Goal: Information Seeking & Learning: Learn about a topic

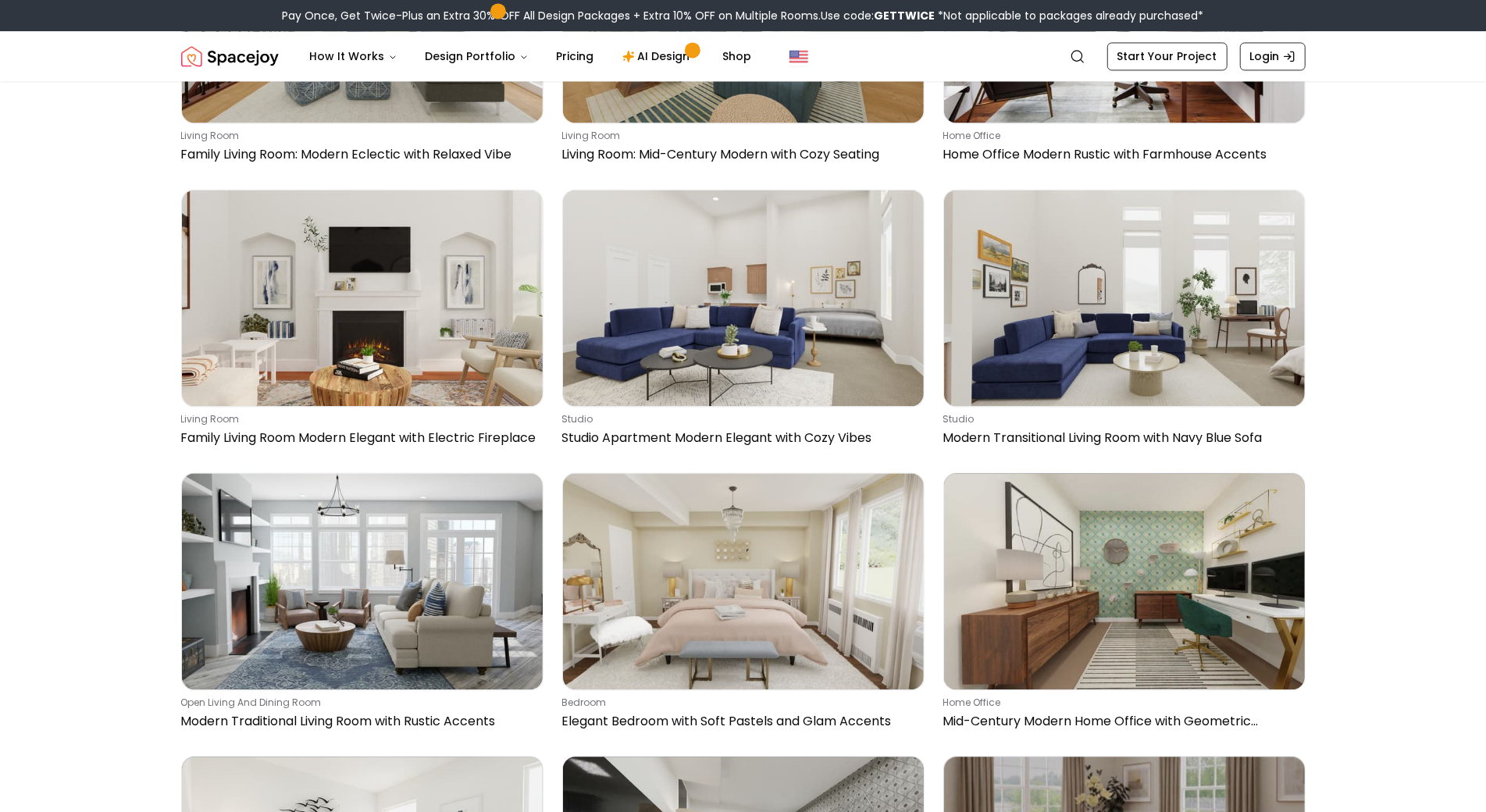
scroll to position [2571, 0]
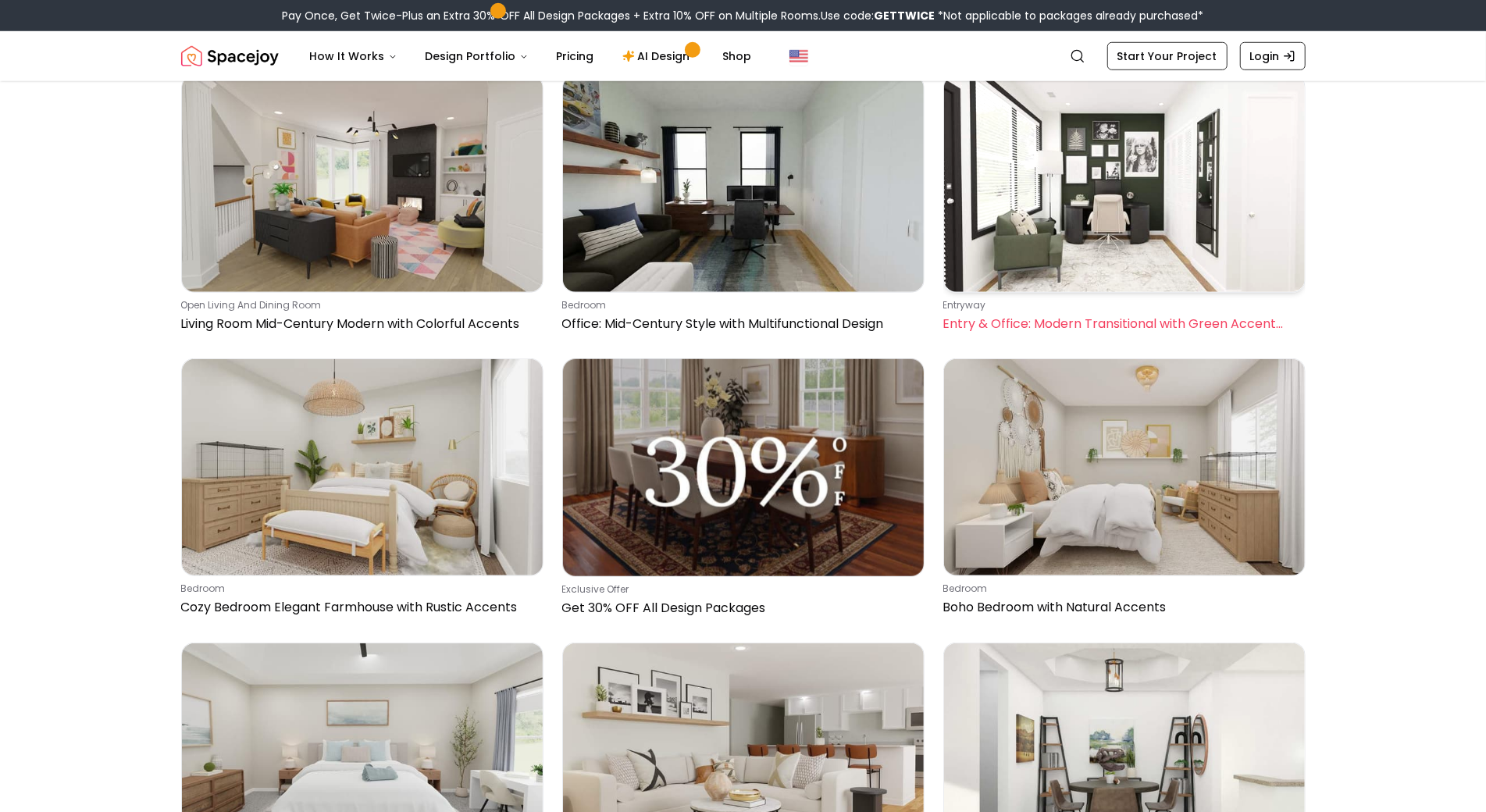
scroll to position [5471, 0]
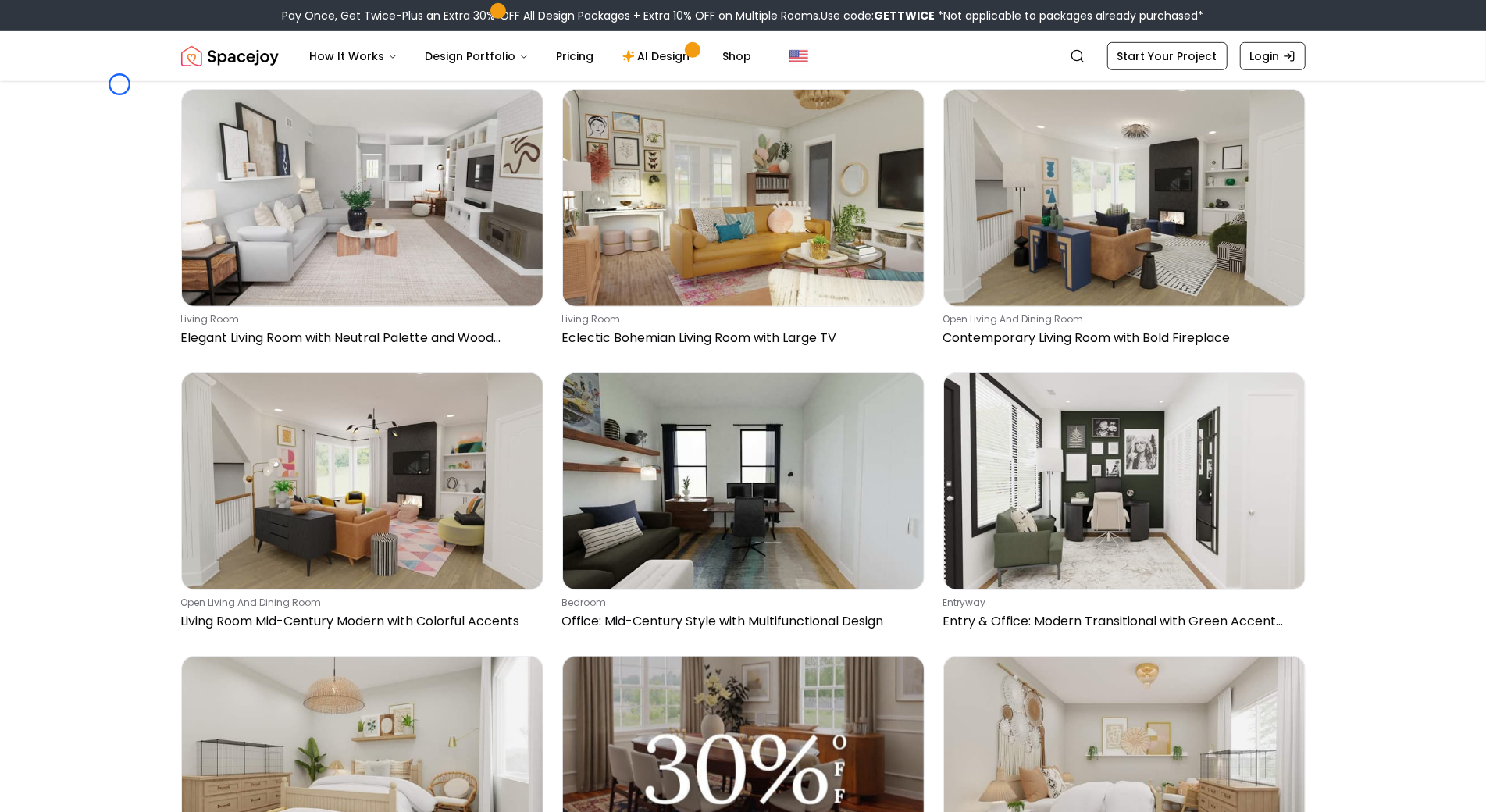
scroll to position [5122, 0]
click at [1290, 53] on icon "Global" at bounding box center [1289, 56] width 13 height 13
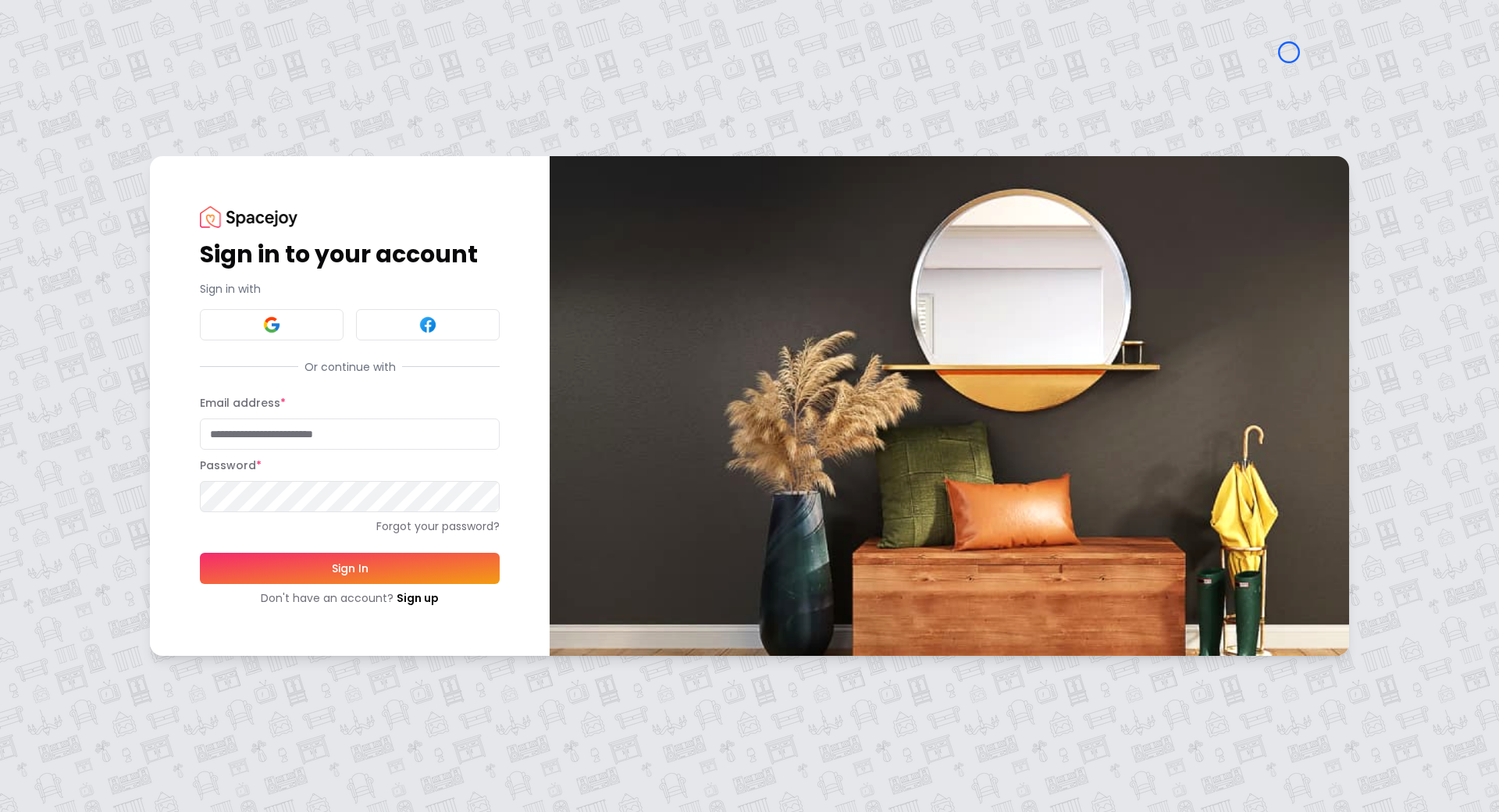
click at [86, 147] on div "Sign in to your account Sign in with Or continue with Email address * Password …" at bounding box center [750, 406] width 1499 height 812
click at [115, 118] on div "Sign in to your account Sign in with Or continue with Email address * Password …" at bounding box center [750, 406] width 1499 height 812
click at [407, 590] on link "Sign up" at bounding box center [417, 598] width 43 height 16
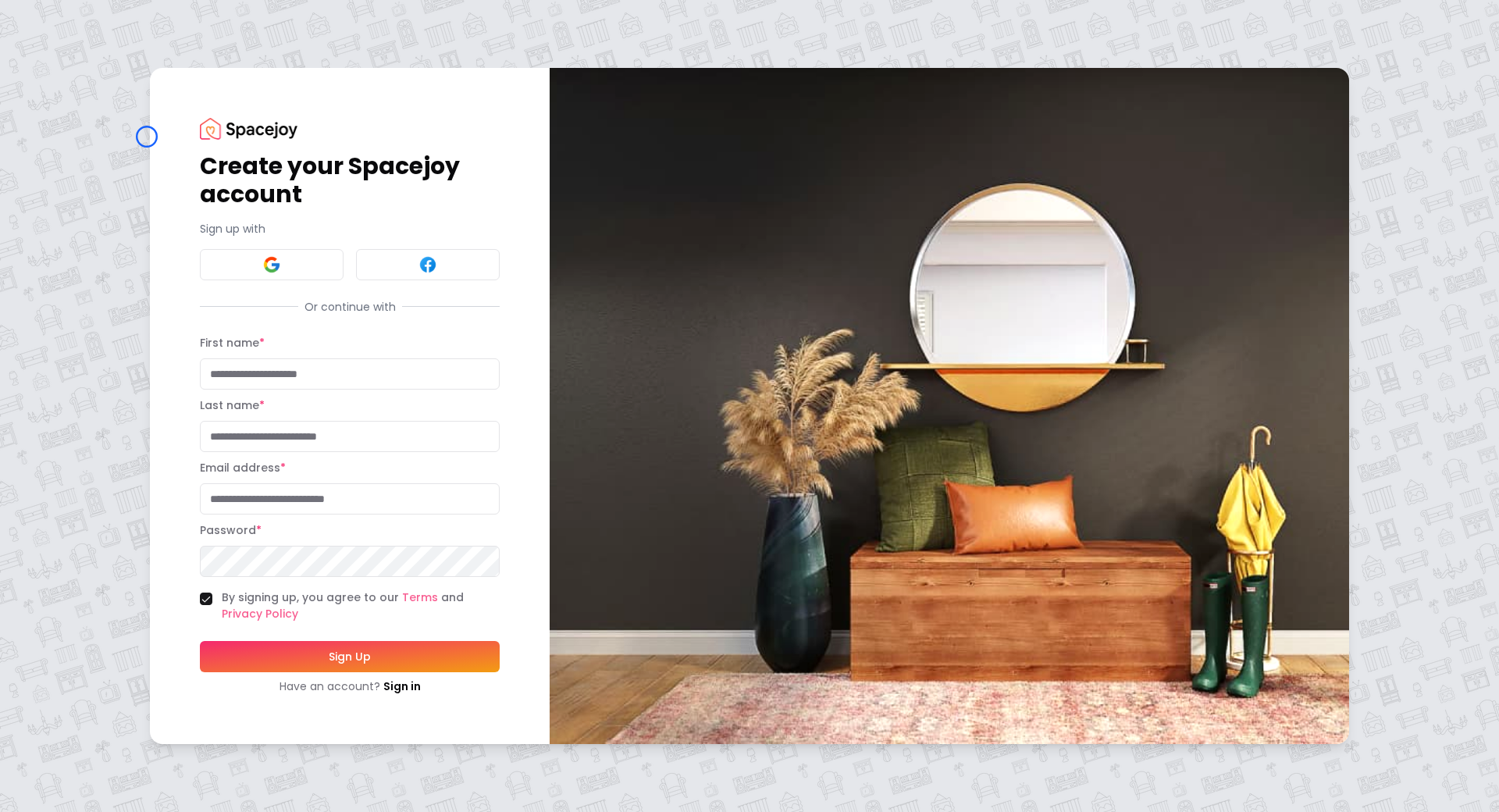
click at [147, 137] on div "Create your Spacejoy account Sign up with Or continue with First name * Last na…" at bounding box center [750, 406] width 1499 height 812
click at [98, 147] on div "Create your Spacejoy account Sign up with Or continue with First name * Last na…" at bounding box center [750, 406] width 1499 height 812
click at [414, 685] on link "Sign in" at bounding box center [401, 686] width 38 height 16
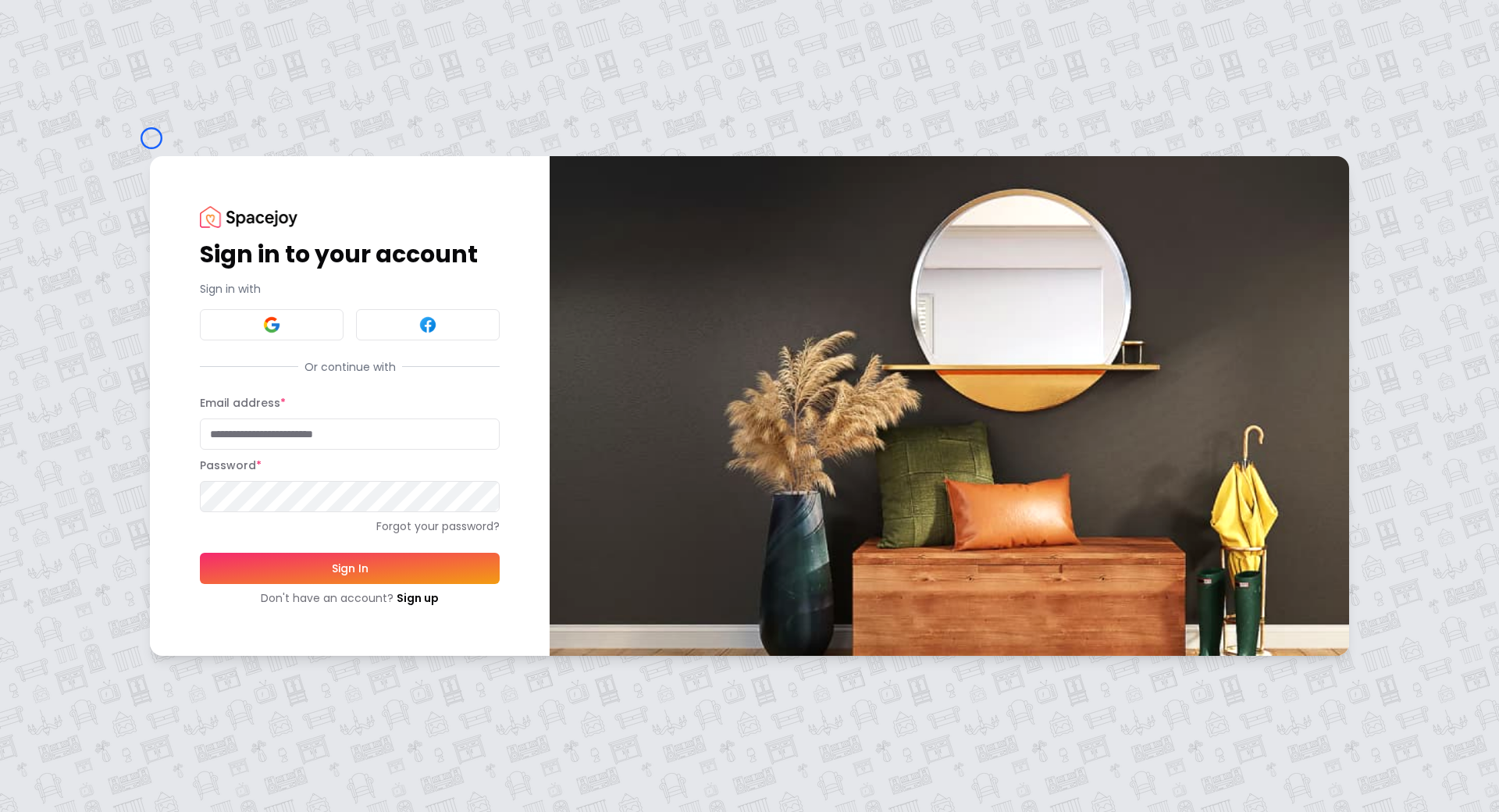
click at [152, 139] on div "Sign in to your account Sign in with Or continue with Email address * Password …" at bounding box center [750, 406] width 1499 height 812
click at [100, 105] on div "Sign in to your account Sign in with Or continue with Email address * Password …" at bounding box center [750, 406] width 1499 height 812
click at [431, 601] on link "Sign up" at bounding box center [417, 598] width 43 height 16
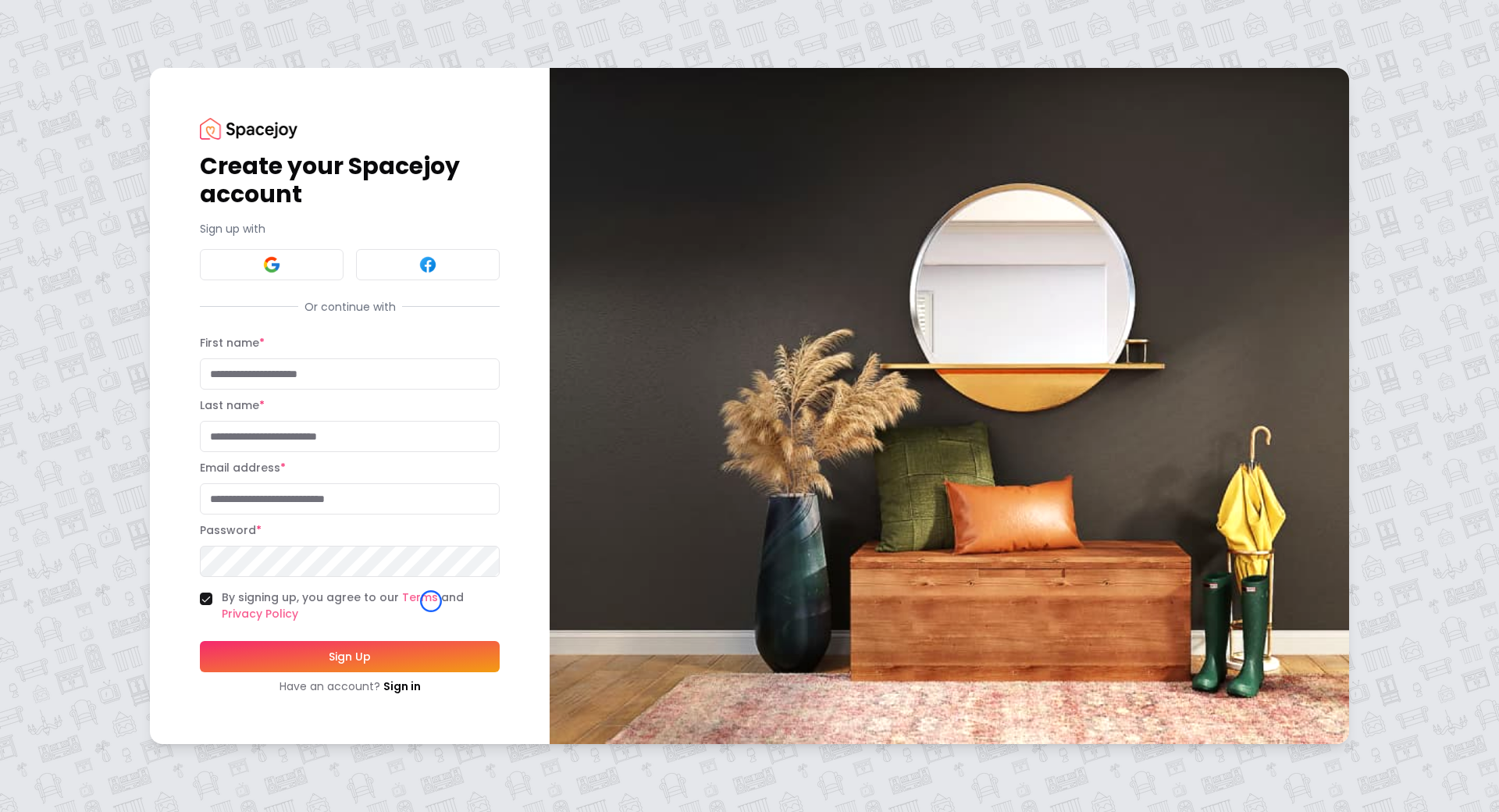
click at [118, 120] on div "Create your Spacejoy account Sign up with Or continue with First name * Last na…" at bounding box center [750, 406] width 1499 height 812
click at [139, 117] on div "Create your Spacejoy account Sign up with Or continue with First name * Last na…" at bounding box center [750, 406] width 1499 height 812
click at [395, 691] on link "Sign in" at bounding box center [401, 686] width 38 height 16
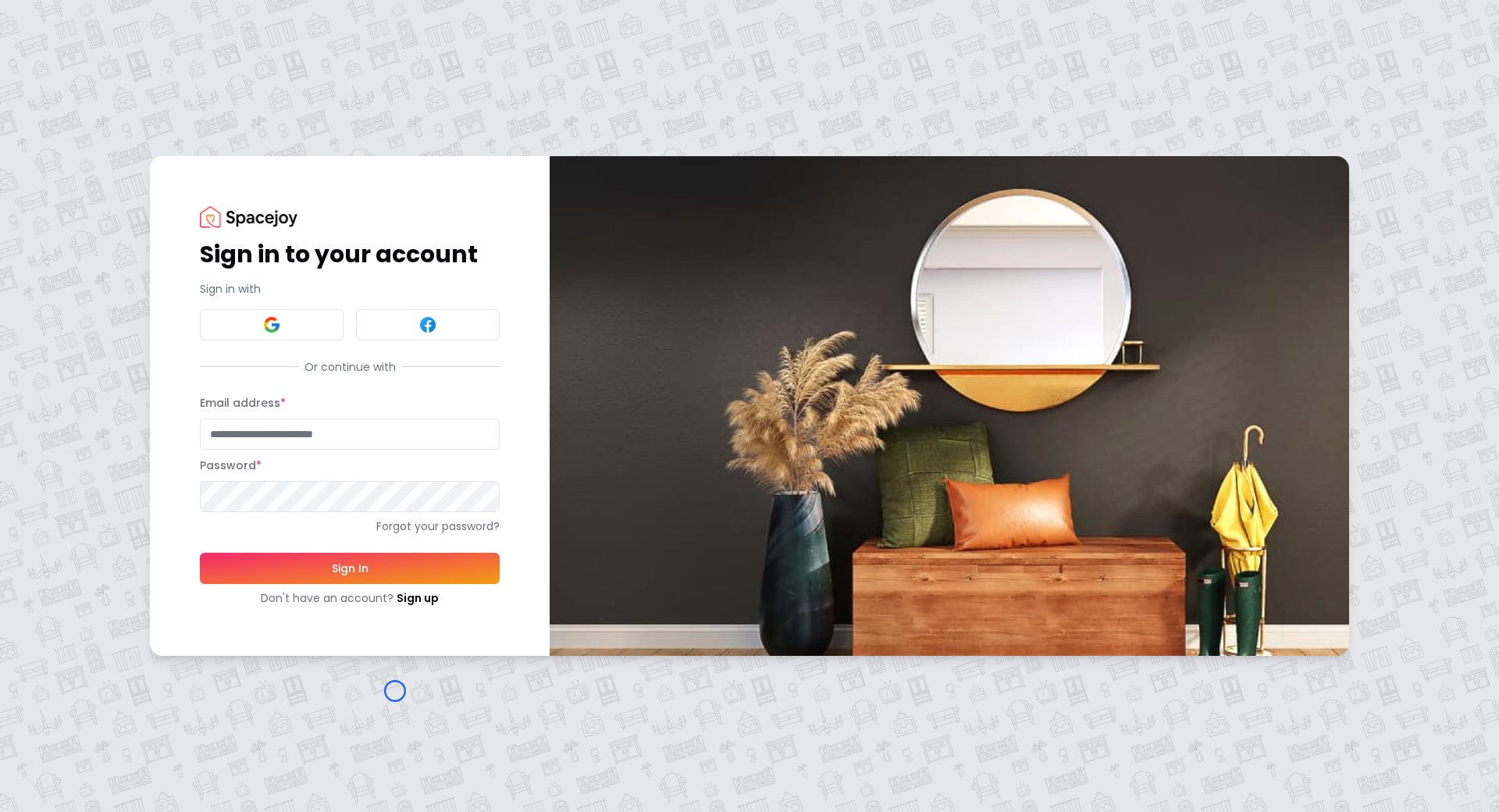
click at [395, 691] on div "Sign in to your account Sign in with Or continue with Email address * Password …" at bounding box center [750, 406] width 1499 height 812
click at [103, 78] on div "Sign in to your account Sign in with Or continue with Email address * Password …" at bounding box center [750, 406] width 1499 height 812
click at [238, 216] on img at bounding box center [249, 216] width 98 height 21
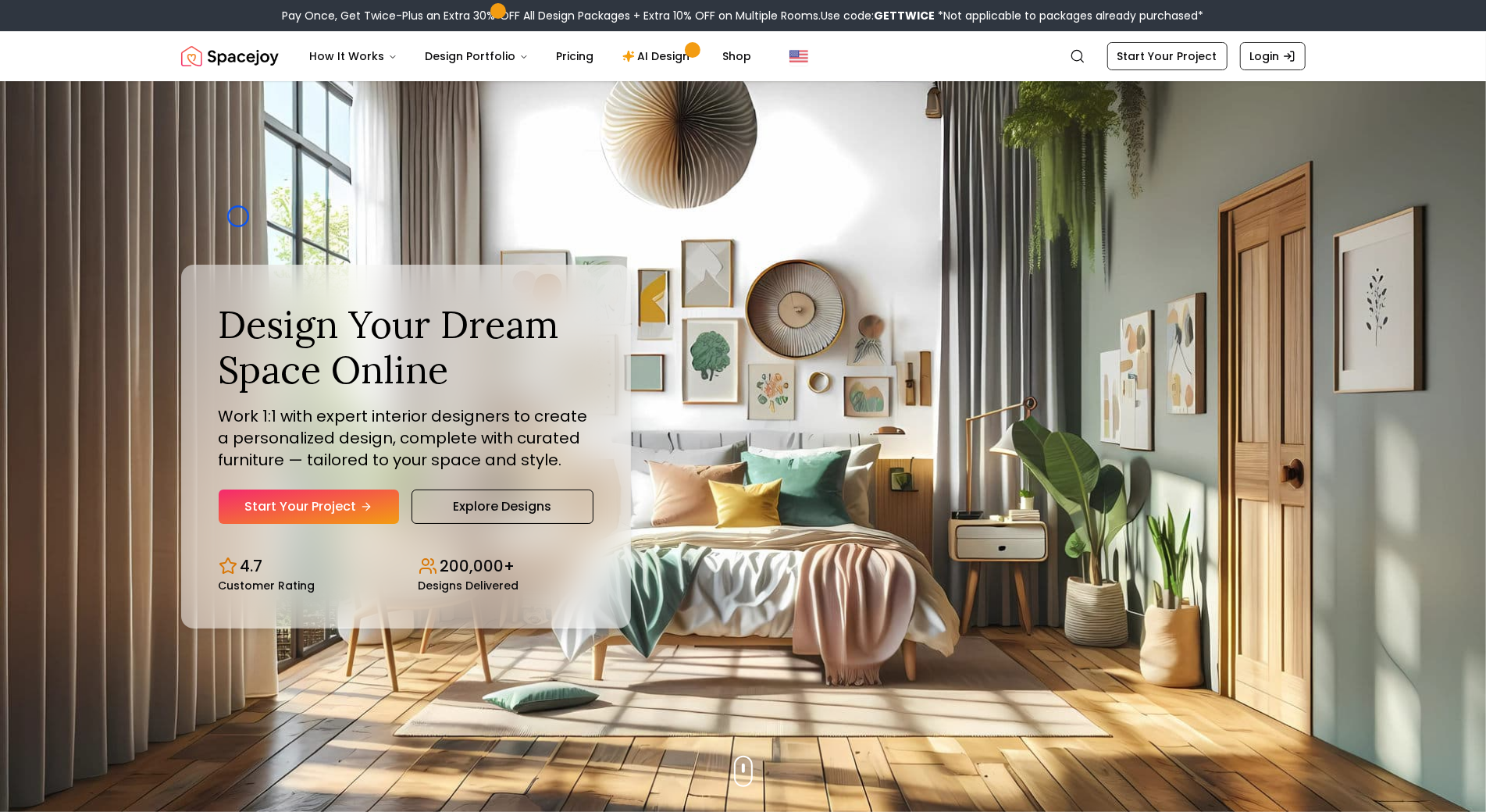
click at [238, 216] on div "Design Your Dream Space Online Work 1:1 with expert interior designers to creat…" at bounding box center [743, 446] width 1200 height 731
click at [110, 123] on img "Hero section" at bounding box center [743, 446] width 1486 height 731
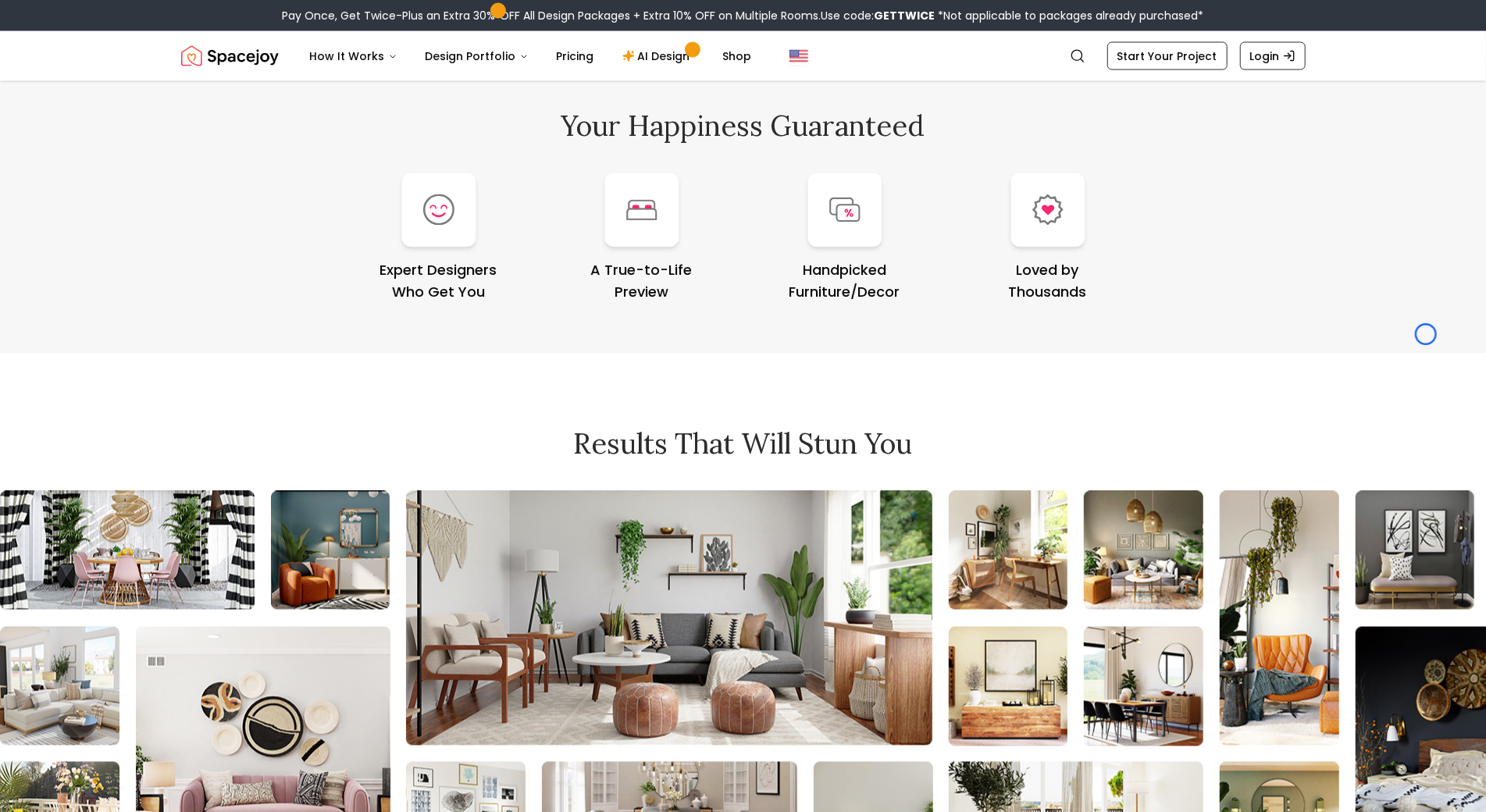
scroll to position [6587, 0]
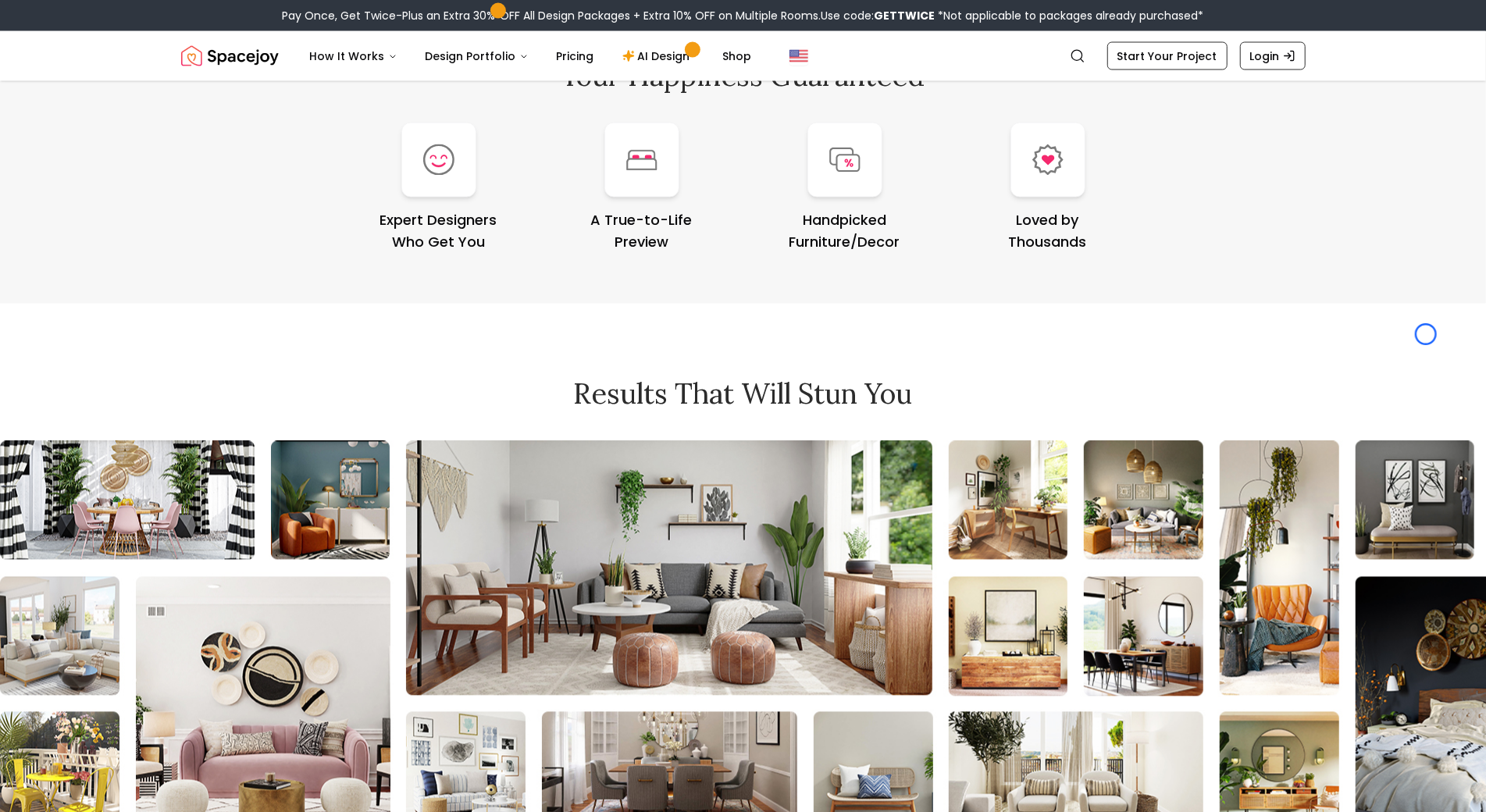
click at [110, 123] on div "Your Happiness Guaranteed Expert Designers Who Get You A True-to-Life Preview H…" at bounding box center [743, 157] width 1486 height 294
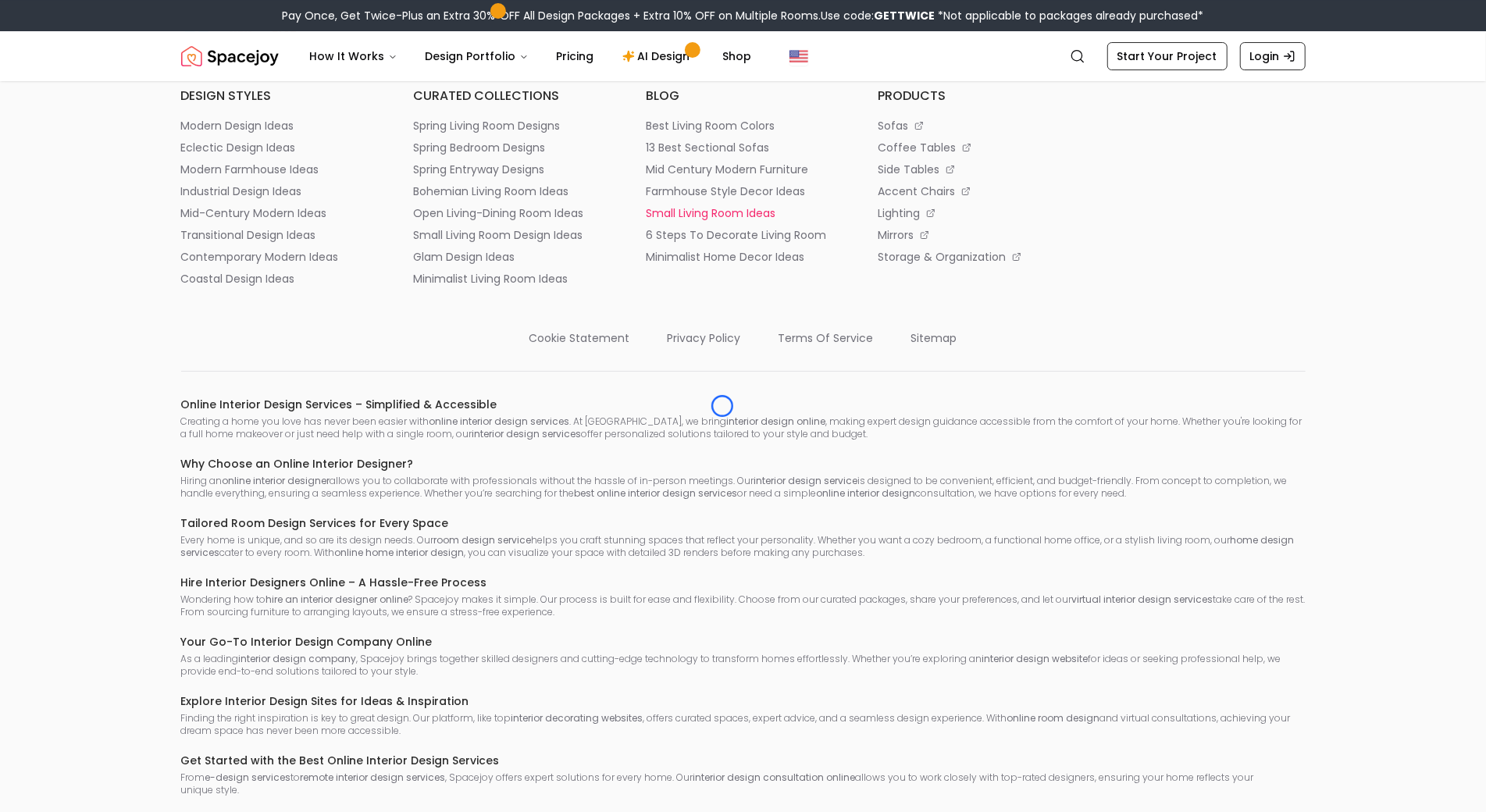
click at [722, 221] on p "small living room ideas" at bounding box center [710, 213] width 129 height 16
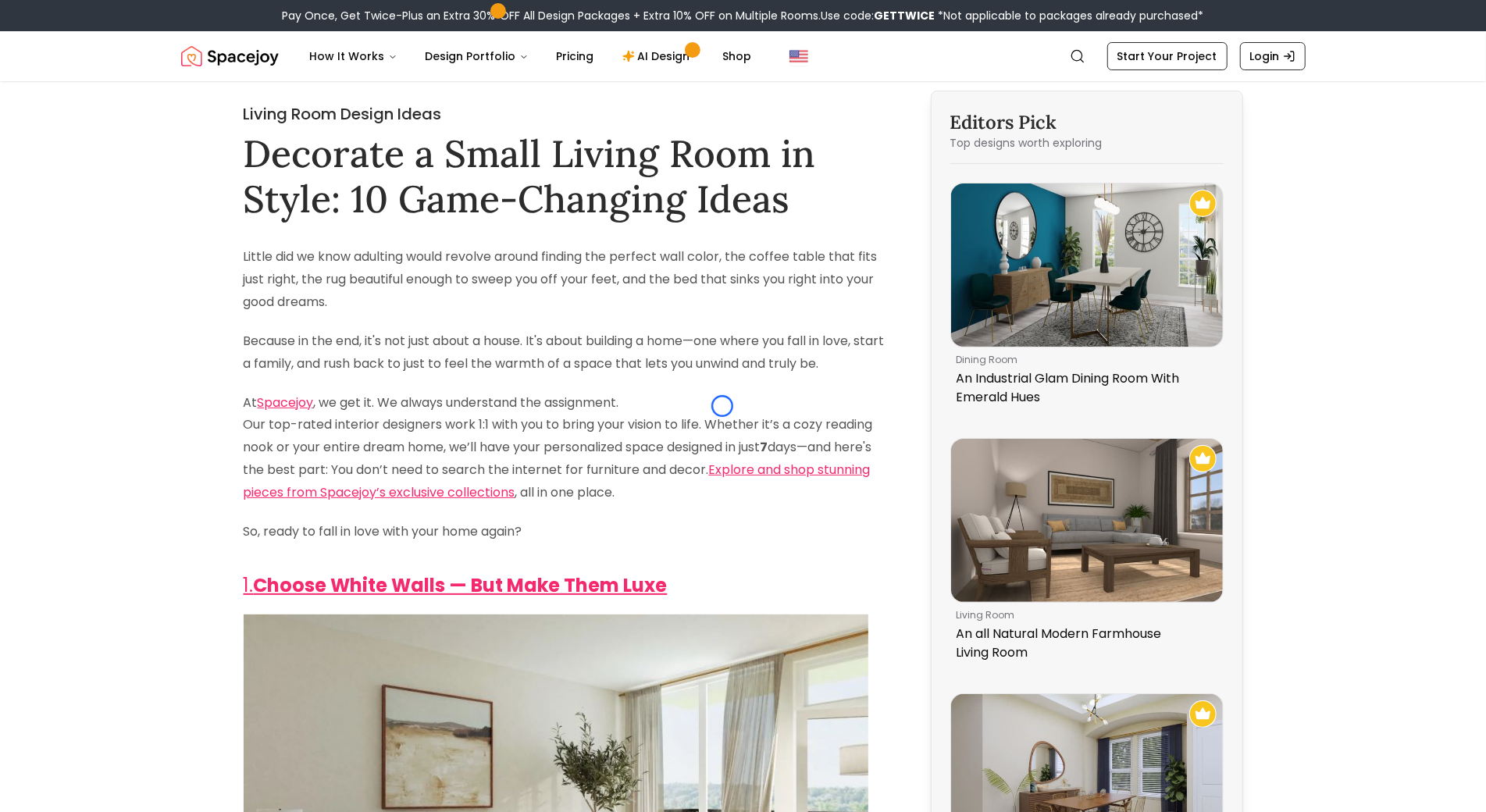
click at [722, 406] on p "At Spacejoy , we get it. We always understand the assignment. Our top-rated int…" at bounding box center [567, 448] width 647 height 113
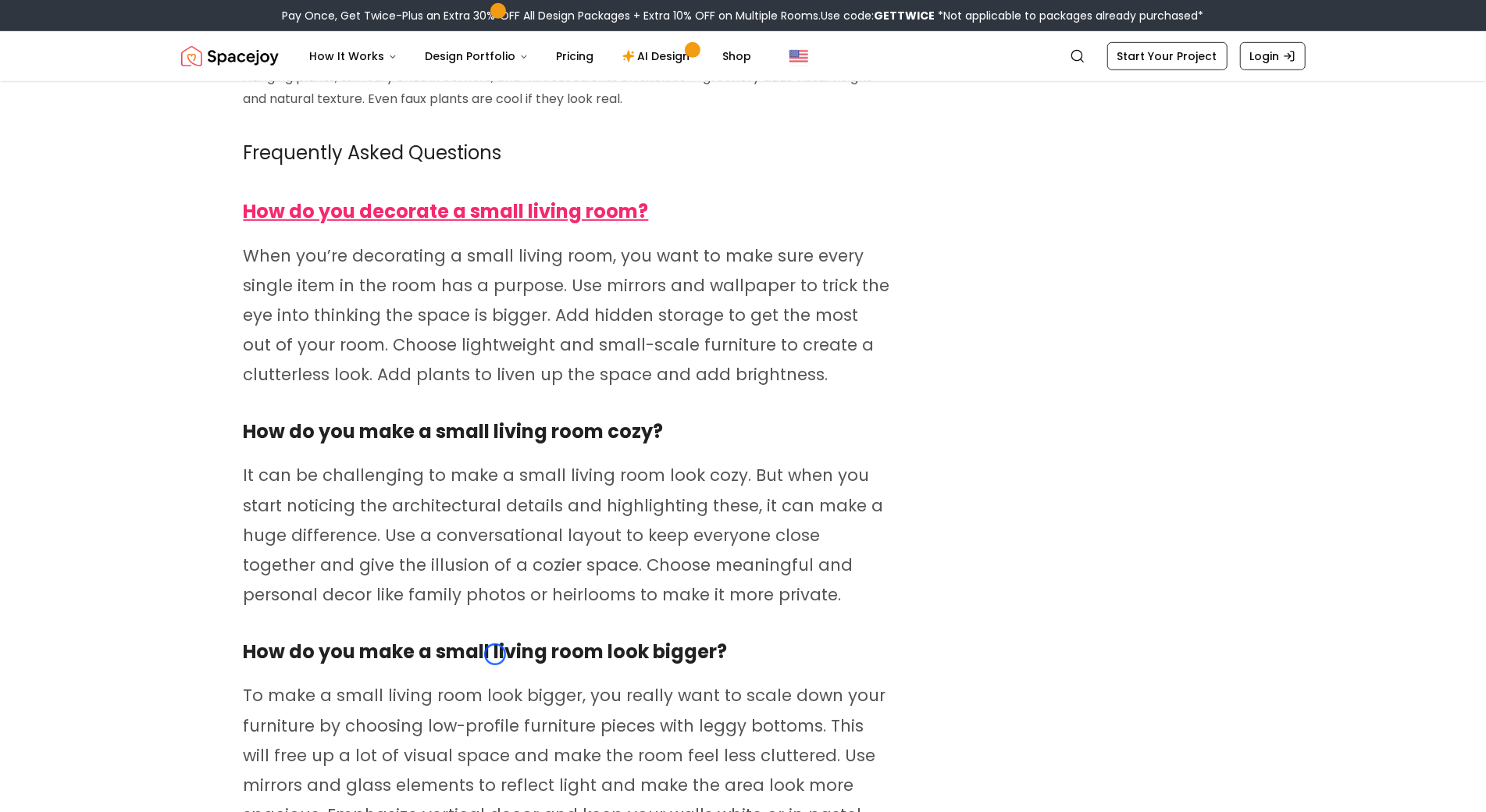
scroll to position [5194, 0]
